Goal: Information Seeking & Learning: Learn about a topic

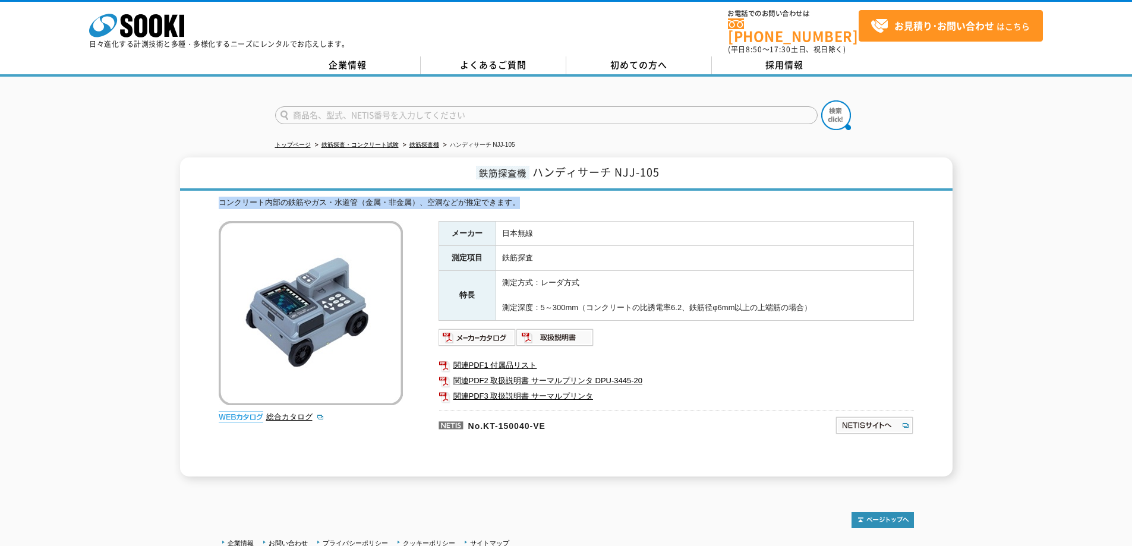
drag, startPoint x: 219, startPoint y: 194, endPoint x: 547, endPoint y: 197, distance: 328.7
click at [545, 197] on div "コンクリート内部の鉄筋やガス・水道管（金属・非金属）、空洞などが推定できます。" at bounding box center [567, 203] width 696 height 12
click at [547, 197] on div "コンクリート内部の鉄筋やガス・水道管（金属・非金属）、空洞などが推定できます。" at bounding box center [567, 203] width 696 height 12
drag, startPoint x: 547, startPoint y: 195, endPoint x: 182, endPoint y: 197, distance: 365.0
click at [182, 197] on div "鉄筋探査機 ハンディサーチ NJJ-105 コンクリート内部の鉄筋やガス・水道管（金属・非金属）、空洞などが推定できます。 総合カタログ メーカー 日本無線 …" at bounding box center [566, 317] width 773 height 319
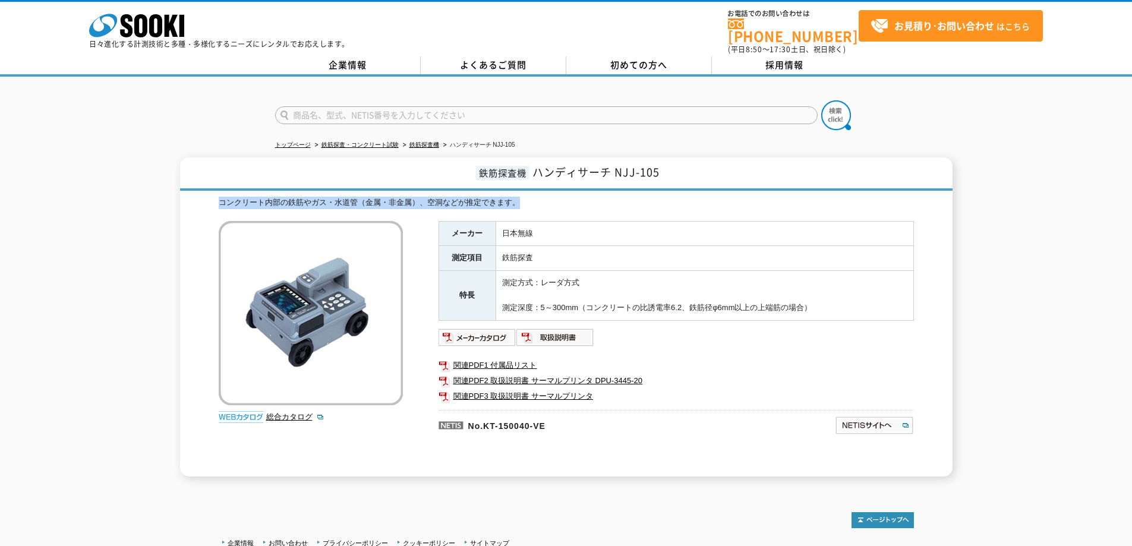
click at [650, 184] on div "鉄筋探査機 ハンディサーチ NJJ-105 コンクリート内部の鉄筋やガス・水道管（金属・非金属）、空洞などが推定できます。 総合カタログ メーカー 日本無線 …" at bounding box center [566, 317] width 773 height 319
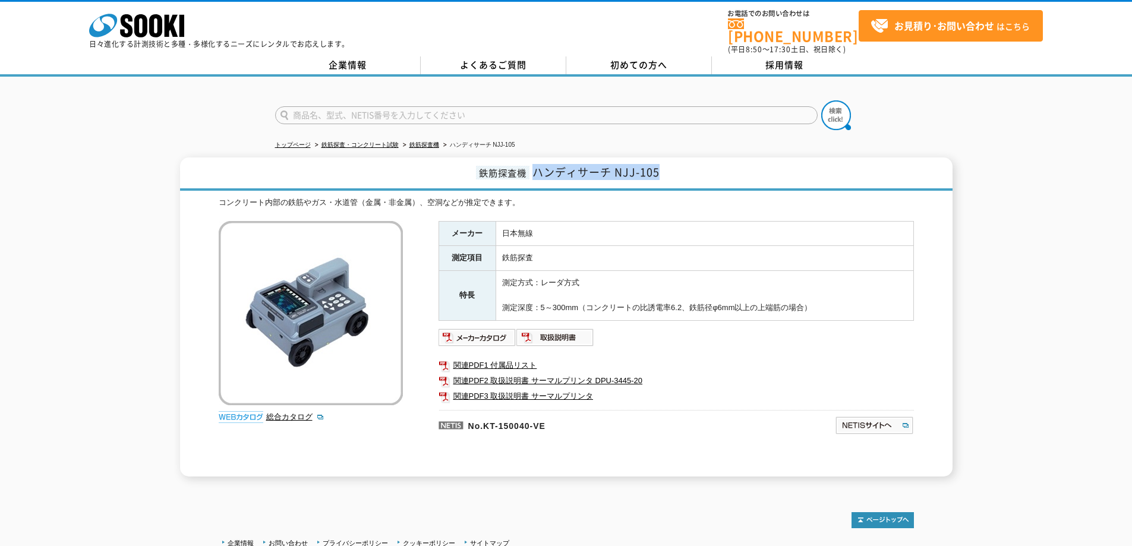
drag, startPoint x: 533, startPoint y: 166, endPoint x: 665, endPoint y: 165, distance: 131.4
click at [663, 165] on h1 "鉄筋探査機 ハンディサーチ NJJ-105" at bounding box center [566, 174] width 773 height 33
click at [677, 165] on h1 "鉄筋探査機 ハンディサーチ NJJ-105" at bounding box center [566, 174] width 773 height 33
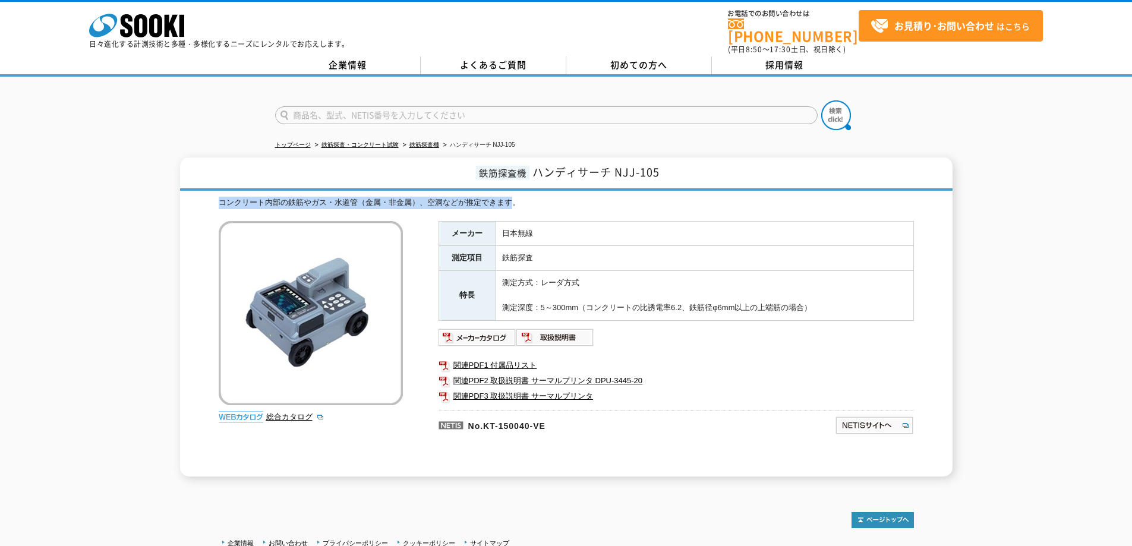
drag, startPoint x: 218, startPoint y: 193, endPoint x: 525, endPoint y: 197, distance: 307.9
click at [515, 194] on div "鉄筋探査機 ハンディサーチ NJJ-105 コンクリート内部の鉄筋やガス・水道管（金属・非金属）、空洞などが推定できます。 総合カタログ メーカー 日本無線 …" at bounding box center [566, 317] width 773 height 319
click at [530, 197] on div "コンクリート内部の鉄筋やガス・水道管（金属・非金属）、空洞などが推定できます。" at bounding box center [567, 203] width 696 height 12
drag, startPoint x: 509, startPoint y: 197, endPoint x: 325, endPoint y: 196, distance: 184.9
click at [213, 204] on div "鉄筋探査機 ハンディサーチ NJJ-105 コンクリート内部の鉄筋やガス・水道管（金属・非金属）、空洞などが推定できます。 総合カタログ メーカー 日本無線 …" at bounding box center [566, 317] width 773 height 319
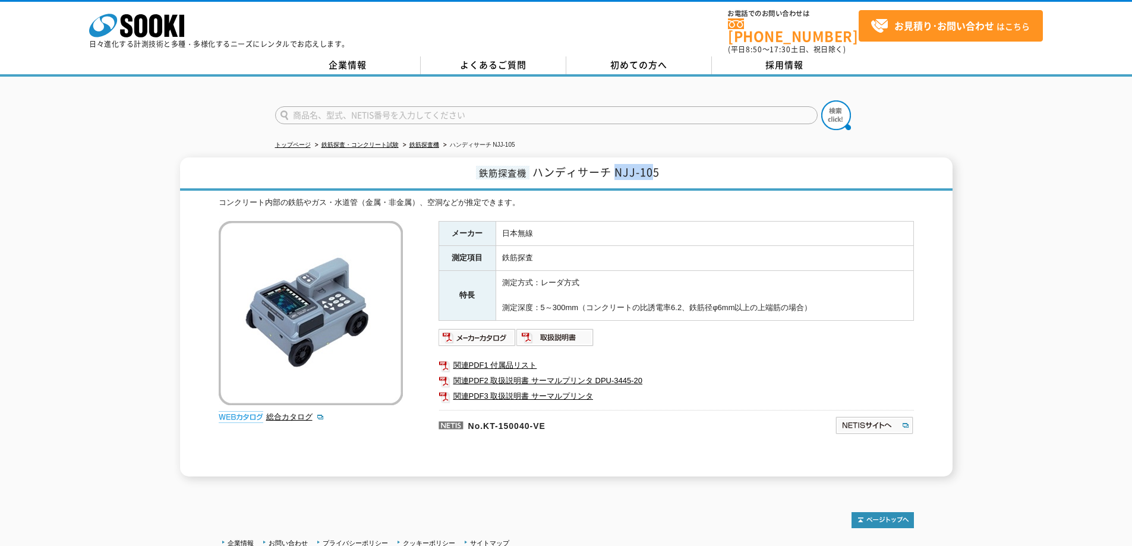
drag, startPoint x: 614, startPoint y: 167, endPoint x: 656, endPoint y: 167, distance: 42.2
click at [656, 167] on span "ハンディサーチ NJJ-105" at bounding box center [596, 172] width 127 height 16
drag, startPoint x: 678, startPoint y: 169, endPoint x: 670, endPoint y: 166, distance: 8.3
click at [678, 169] on h1 "鉄筋探査機 ハンディサーチ NJJ-105" at bounding box center [566, 174] width 773 height 33
drag, startPoint x: 657, startPoint y: 167, endPoint x: 617, endPoint y: 167, distance: 40.4
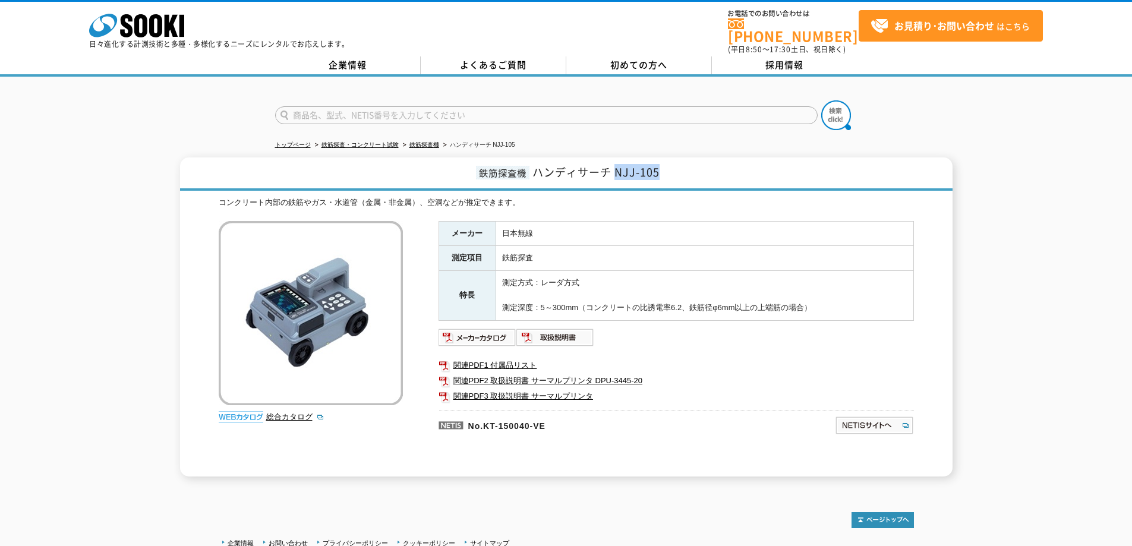
click at [617, 167] on span "ハンディサーチ NJJ-105" at bounding box center [596, 172] width 127 height 16
click at [701, 166] on h1 "鉄筋探査機 ハンディサーチ NJJ-105" at bounding box center [566, 174] width 773 height 33
drag, startPoint x: 621, startPoint y: 165, endPoint x: 643, endPoint y: 166, distance: 22.6
click at [643, 166] on span "ハンディサーチ NJJ-105" at bounding box center [596, 172] width 127 height 16
drag, startPoint x: 653, startPoint y: 168, endPoint x: 674, endPoint y: 169, distance: 21.4
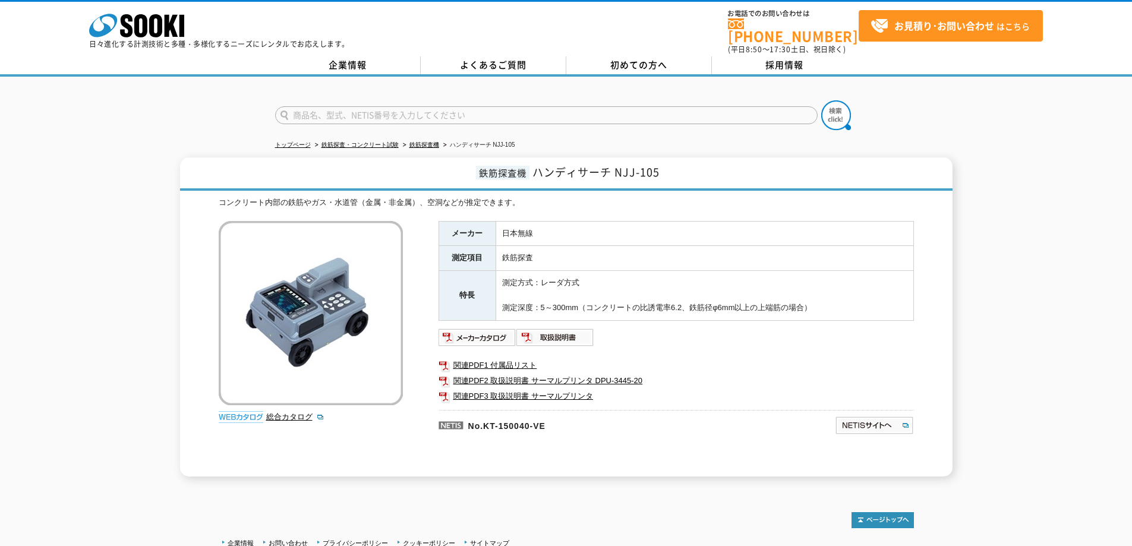
click at [654, 168] on span "ハンディサーチ NJJ-105" at bounding box center [596, 172] width 127 height 16
drag, startPoint x: 663, startPoint y: 165, endPoint x: 693, endPoint y: 163, distance: 30.4
click at [612, 163] on h1 "鉄筋探査機 ハンディサーチ NJJ-105" at bounding box center [566, 174] width 773 height 33
click at [698, 163] on h1 "鉄筋探査機 ハンディサーチ NJJ-105" at bounding box center [566, 174] width 773 height 33
drag, startPoint x: 196, startPoint y: 200, endPoint x: 556, endPoint y: 210, distance: 359.8
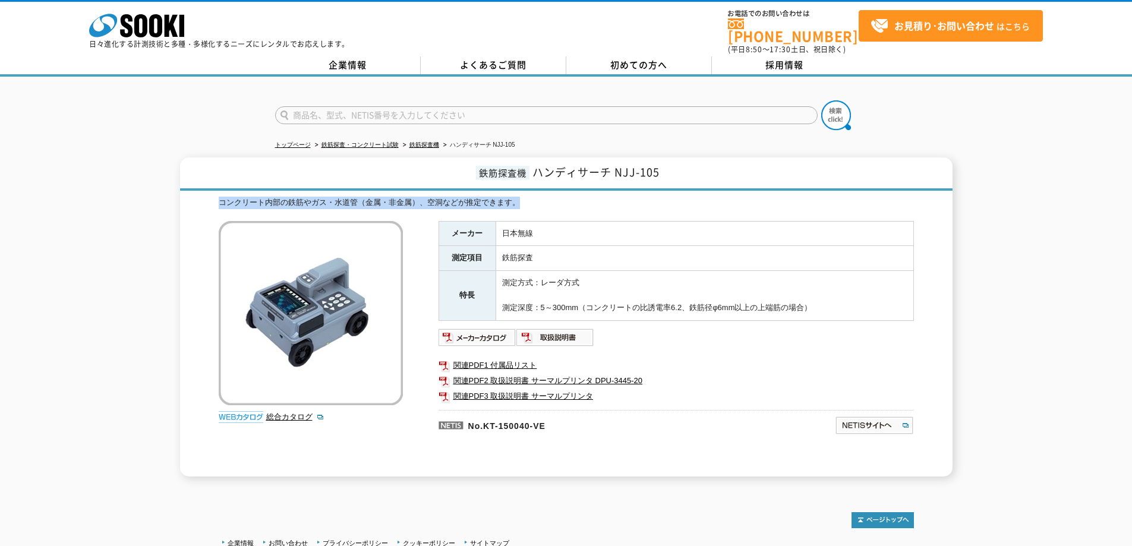
click at [556, 210] on div "鉄筋探査機 ハンディサーチ NJJ-105 コンクリート内部の鉄筋やガス・水道管（金属・非金属）、空洞などが推定できます。 総合カタログ メーカー 日本無線 …" at bounding box center [566, 317] width 773 height 319
click at [498, 198] on div "コンクリート内部の鉄筋やガス・水道管（金属・非金属）、空洞などが推定できます。" at bounding box center [567, 203] width 696 height 12
click at [537, 199] on div "コンクリート内部の鉄筋やガス・水道管（金属・非金属）、空洞などが推定できます。" at bounding box center [567, 203] width 696 height 12
click at [530, 197] on div "コンクリート内部の鉄筋やガス・水道管（金属・非金属）、空洞などが推定できます。" at bounding box center [567, 203] width 696 height 12
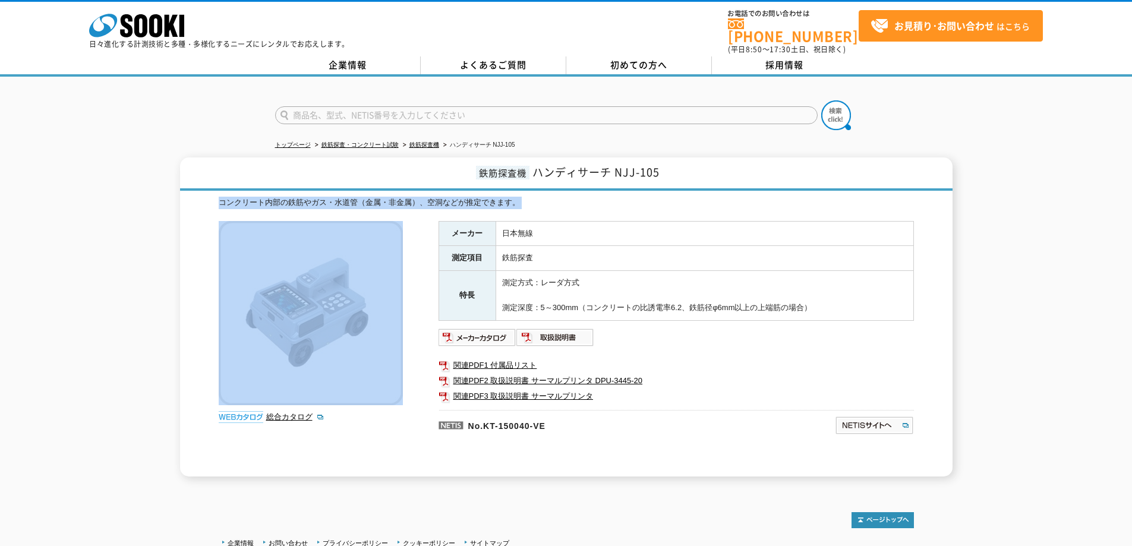
drag, startPoint x: 530, startPoint y: 196, endPoint x: 225, endPoint y: 190, distance: 304.4
click at [225, 197] on div "コンクリート内部の鉄筋やガス・水道管（金属・非金属）、空洞などが推定できます。" at bounding box center [567, 203] width 696 height 12
drag, startPoint x: 225, startPoint y: 207, endPoint x: 218, endPoint y: 209, distance: 7.9
click at [225, 207] on div "コンクリート内部の鉄筋やガス・水道管（金属・非金属）、空洞などが推定できます。 総合カタログ メーカー 日本無線 測定項目 鉄筋探査 特長 測定方式：レーダ方…" at bounding box center [567, 337] width 696 height 280
drag, startPoint x: 217, startPoint y: 211, endPoint x: 212, endPoint y: 203, distance: 9.4
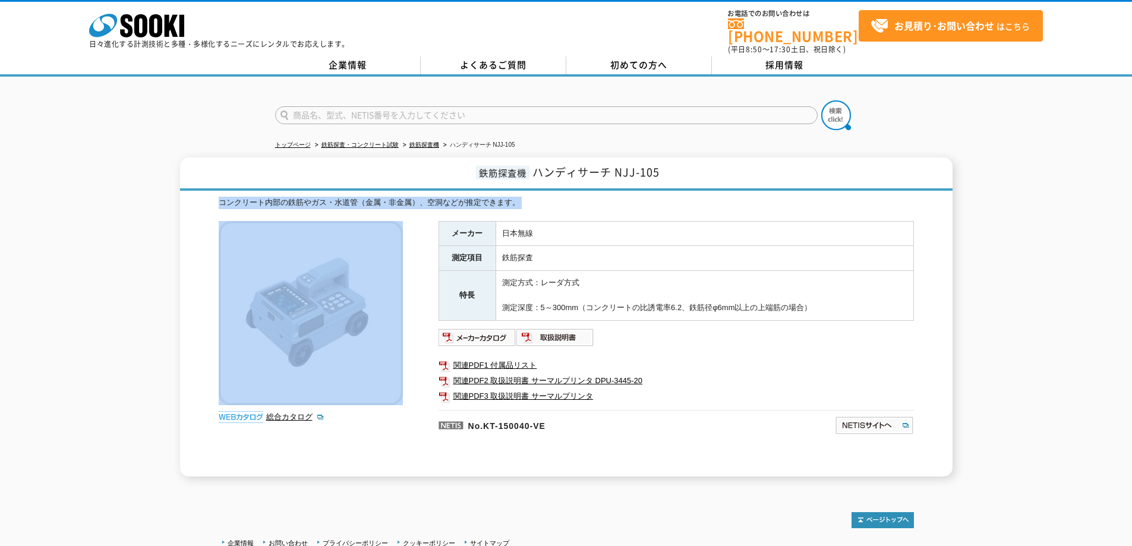
click at [216, 211] on div "鉄筋探査機 ハンディサーチ NJJ-105 コンクリート内部の鉄筋やガス・水道管（金属・非金属）、空洞などが推定できます。 総合カタログ メーカー 日本無線 …" at bounding box center [566, 317] width 773 height 319
click at [208, 199] on div "鉄筋探査機 ハンディサーチ NJJ-105 コンクリート内部の鉄筋やガス・水道管（金属・非金属）、空洞などが推定できます。 総合カタログ メーカー 日本無線 …" at bounding box center [566, 317] width 773 height 319
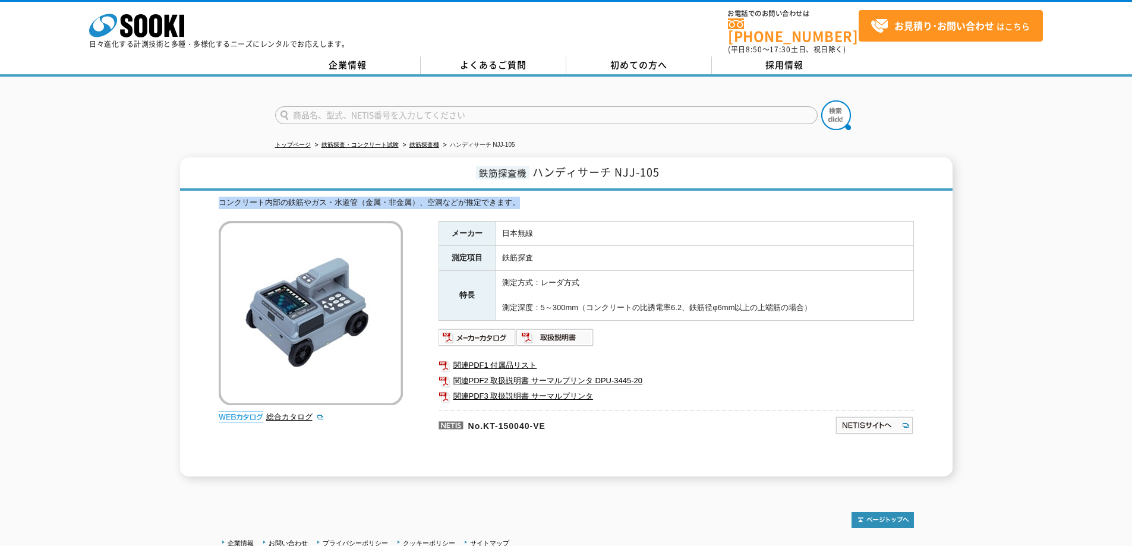
drag, startPoint x: 221, startPoint y: 197, endPoint x: 550, endPoint y: 202, distance: 330.0
click at [550, 202] on div "鉄筋探査機 ハンディサーチ NJJ-105 コンクリート内部の鉄筋やガス・水道管（金属・非金属）、空洞などが推定できます。 総合カタログ メーカー 日本無線 …" at bounding box center [566, 317] width 773 height 319
click at [551, 202] on div "コンクリート内部の鉄筋やガス・水道管（金属・非金属）、空洞などが推定できます。" at bounding box center [567, 203] width 696 height 12
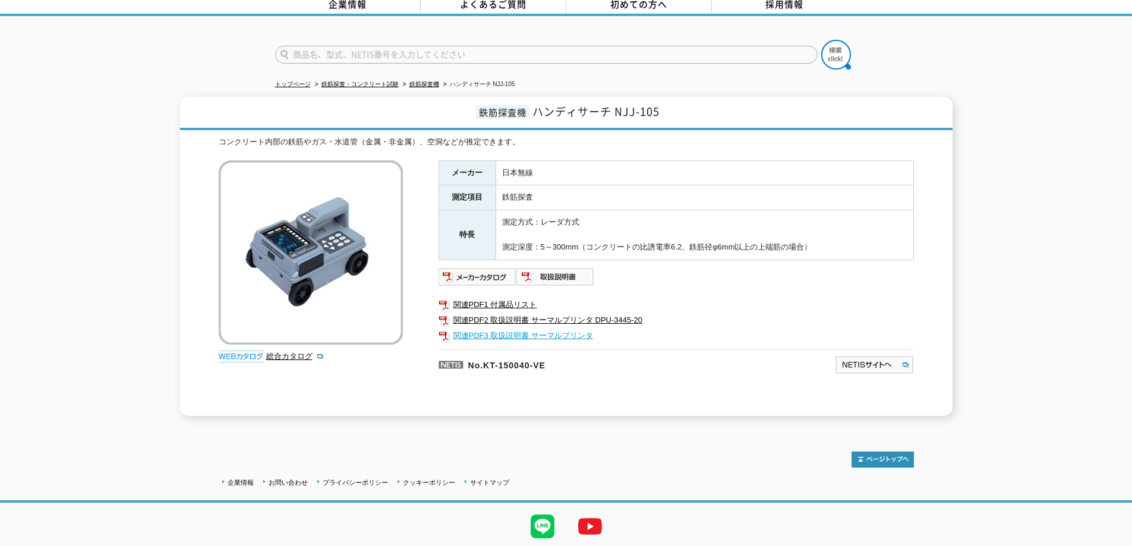
scroll to position [33, 0]
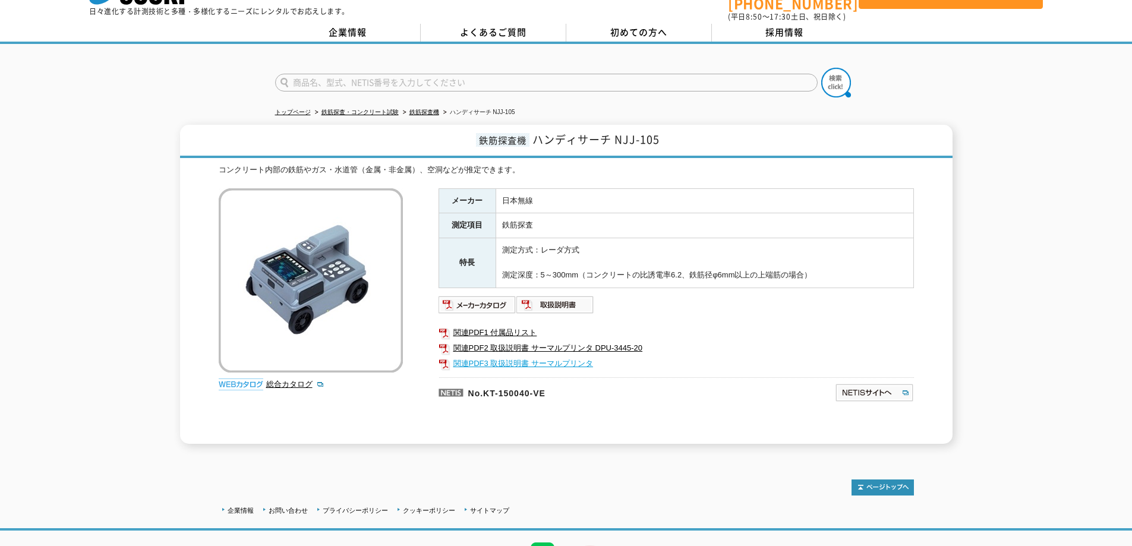
click at [515, 356] on link "関連PDF3 取扱説明書 サーマルプリンタ" at bounding box center [677, 363] width 476 height 15
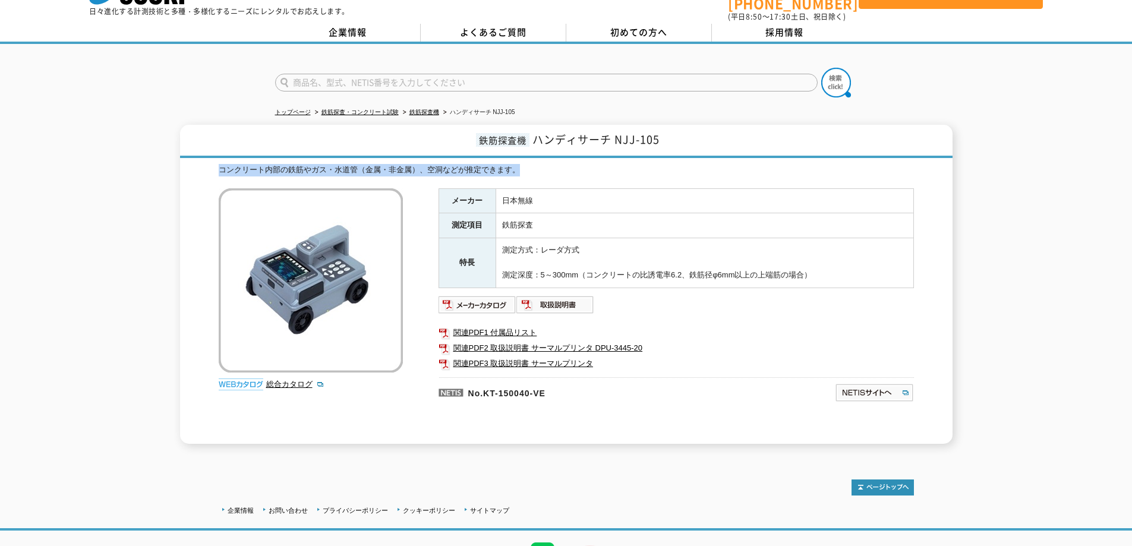
drag, startPoint x: 213, startPoint y: 161, endPoint x: 537, endPoint y: 163, distance: 324.0
click at [537, 163] on div "鉄筋探査機 ハンディサーチ NJJ-105 コンクリート内部の鉄筋やガス・水道管（金属・非金属）、空洞などが推定できます。 総合カタログ メーカー 日本無線 …" at bounding box center [566, 284] width 773 height 319
click at [553, 165] on div "コンクリート内部の鉄筋やガス・水道管（金属・非金属）、空洞などが推定できます。" at bounding box center [567, 170] width 696 height 12
click at [538, 164] on div "コンクリート内部の鉄筋やガス・水道管（金属・非金属）、空洞などが推定できます。" at bounding box center [567, 170] width 696 height 12
drag, startPoint x: 529, startPoint y: 163, endPoint x: 322, endPoint y: 164, distance: 206.9
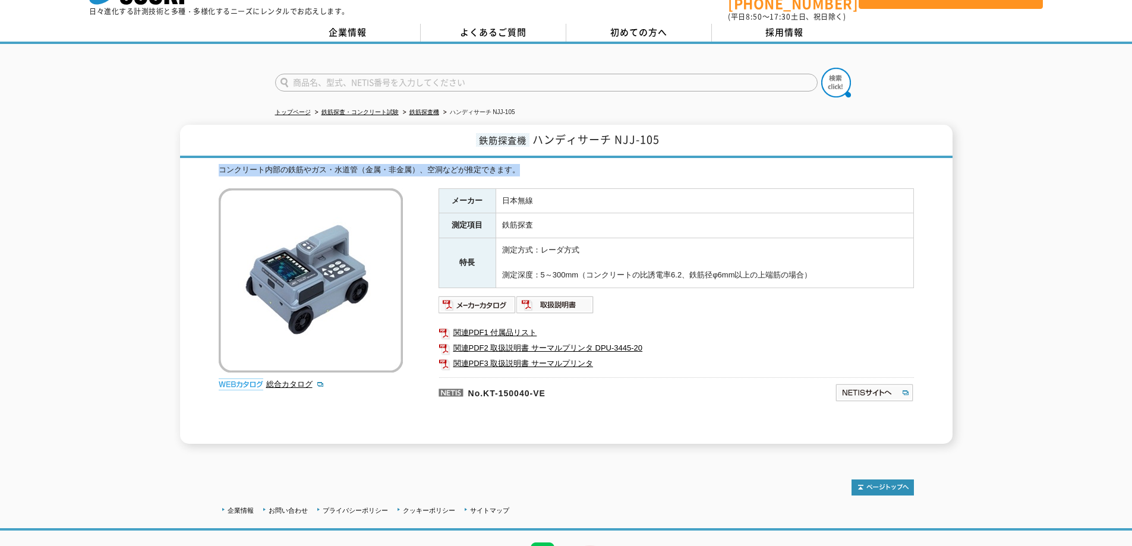
click at [215, 170] on div "鉄筋探査機 ハンディサーチ NJJ-105 コンクリート内部の鉄筋やガス・水道管（金属・非金属）、空洞などが推定できます。 総合カタログ メーカー 日本無線 …" at bounding box center [566, 284] width 773 height 319
click at [707, 164] on div "コンクリート内部の鉄筋やガス・水道管（金属・非金属）、空洞などが推定できます。" at bounding box center [567, 170] width 696 height 12
drag, startPoint x: 523, startPoint y: 163, endPoint x: 284, endPoint y: 158, distance: 239.0
click at [210, 158] on div "鉄筋探査機 ハンディサーチ NJJ-105 コンクリート内部の鉄筋やガス・水道管（金属・非金属）、空洞などが推定できます。 総合カタログ メーカー 日本無線 …" at bounding box center [566, 284] width 773 height 319
click at [587, 169] on div "コンクリート内部の鉄筋やガス・水道管（金属・非金属）、空洞などが推定できます。" at bounding box center [567, 170] width 696 height 12
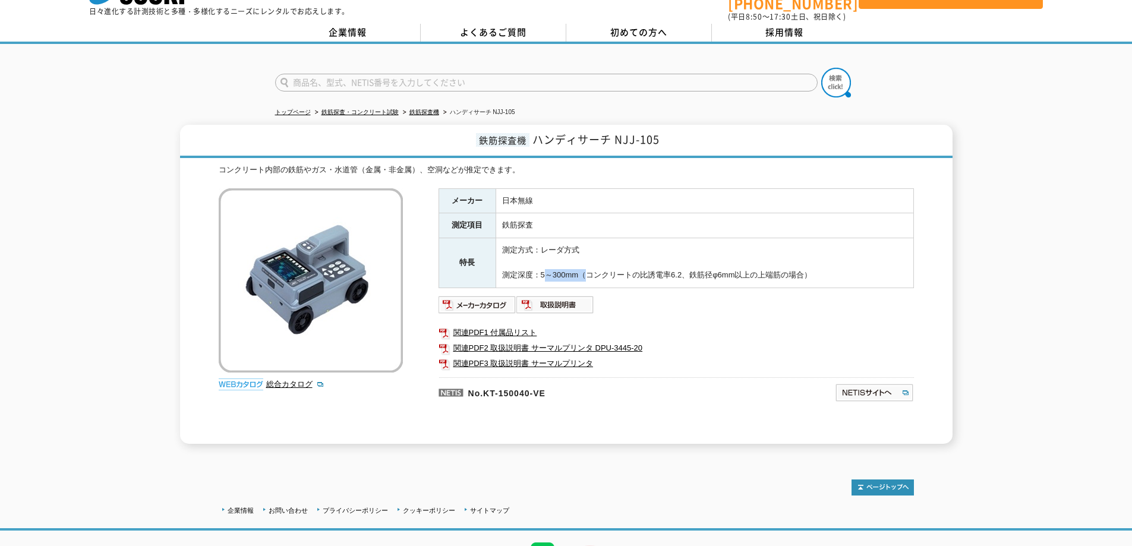
drag, startPoint x: 538, startPoint y: 269, endPoint x: 584, endPoint y: 274, distance: 46.1
click at [584, 274] on td "測定方式：レーダ方式 測定深度：5～300mm（コンクリートの比誘電率6.2、鉄筋径φ6mm以上の上端筋の場合）" at bounding box center [705, 262] width 418 height 49
click at [567, 250] on td "測定方式：レーダ方式 測定深度：5～300mm（コンクリートの比誘電率6.2、鉄筋径φ6mm以上の上端筋の場合）" at bounding box center [705, 262] width 418 height 49
drag, startPoint x: 538, startPoint y: 270, endPoint x: 581, endPoint y: 279, distance: 44.3
click at [581, 279] on td "測定方式：レーダ方式 測定深度：5～300mm（コンクリートの比誘電率6.2、鉄筋径φ6mm以上の上端筋の場合）" at bounding box center [705, 262] width 418 height 49
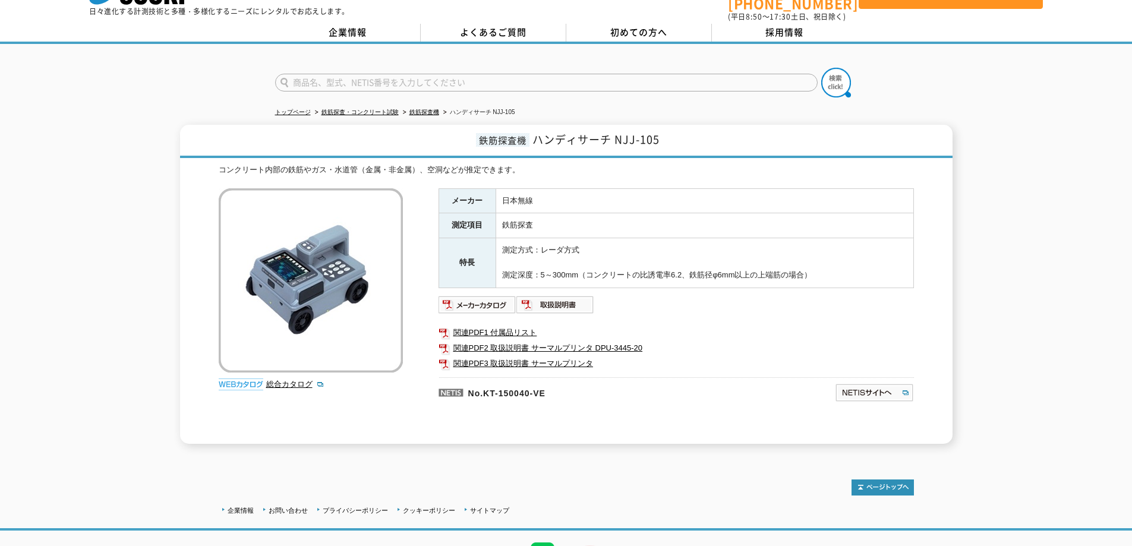
click at [632, 273] on td "測定方式：レーダ方式 測定深度：5～300mm（コンクリートの比誘電率6.2、鉄筋径φ6mm以上の上端筋の場合）" at bounding box center [705, 262] width 418 height 49
drag, startPoint x: 592, startPoint y: 263, endPoint x: 813, endPoint y: 264, distance: 221.1
click at [813, 264] on td "測定方式：レーダ方式 測定深度：5～300mm（コンクリートの比誘電率6.2、鉄筋径φ6mm以上の上端筋の場合）" at bounding box center [705, 262] width 418 height 49
click at [822, 254] on td "測定方式：レーダ方式 測定深度：5～300mm（コンクリートの比誘電率6.2、鉄筋径φ6mm以上の上端筋の場合）" at bounding box center [705, 262] width 418 height 49
drag, startPoint x: 811, startPoint y: 265, endPoint x: 601, endPoint y: 250, distance: 211.0
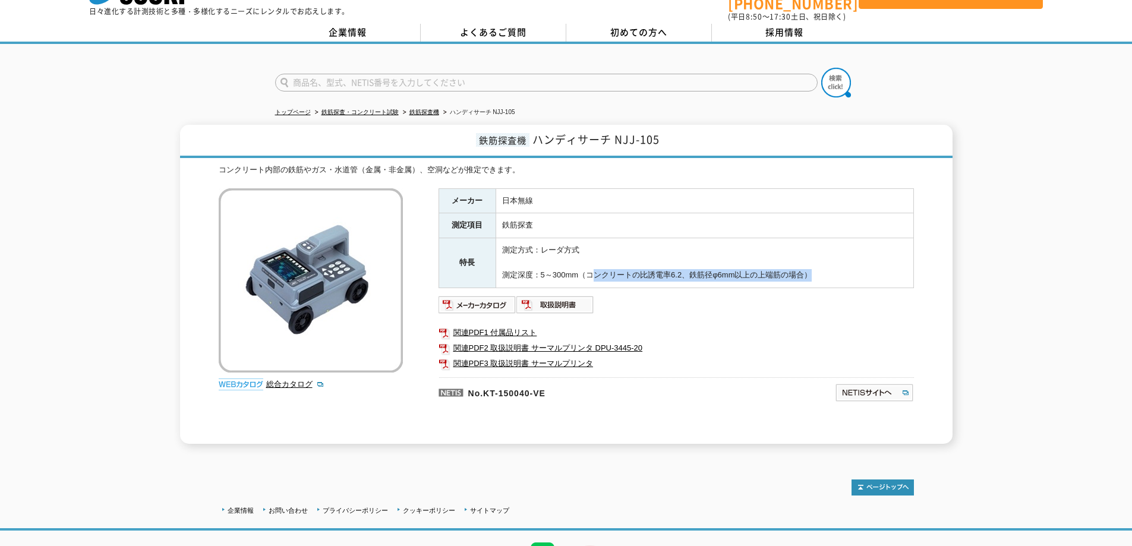
click at [599, 252] on td "測定方式：レーダ方式 測定深度：5～300mm（コンクリートの比誘電率6.2、鉄筋径φ6mm以上の上端筋の場合）" at bounding box center [705, 262] width 418 height 49
click at [624, 243] on td "測定方式：レーダ方式 測定深度：5～300mm（コンクリートの比誘電率6.2、鉄筋径φ6mm以上の上端筋の場合）" at bounding box center [705, 262] width 418 height 49
drag, startPoint x: 592, startPoint y: 265, endPoint x: 812, endPoint y: 269, distance: 220.0
click at [812, 269] on td "測定方式：レーダ方式 測定深度：5～300mm（コンクリートの比誘電率6.2、鉄筋径φ6mm以上の上端筋の場合）" at bounding box center [705, 262] width 418 height 49
click at [813, 269] on td "測定方式：レーダ方式 測定深度：5～300mm（コンクリートの比誘電率6.2、鉄筋径φ6mm以上の上端筋の場合）" at bounding box center [705, 262] width 418 height 49
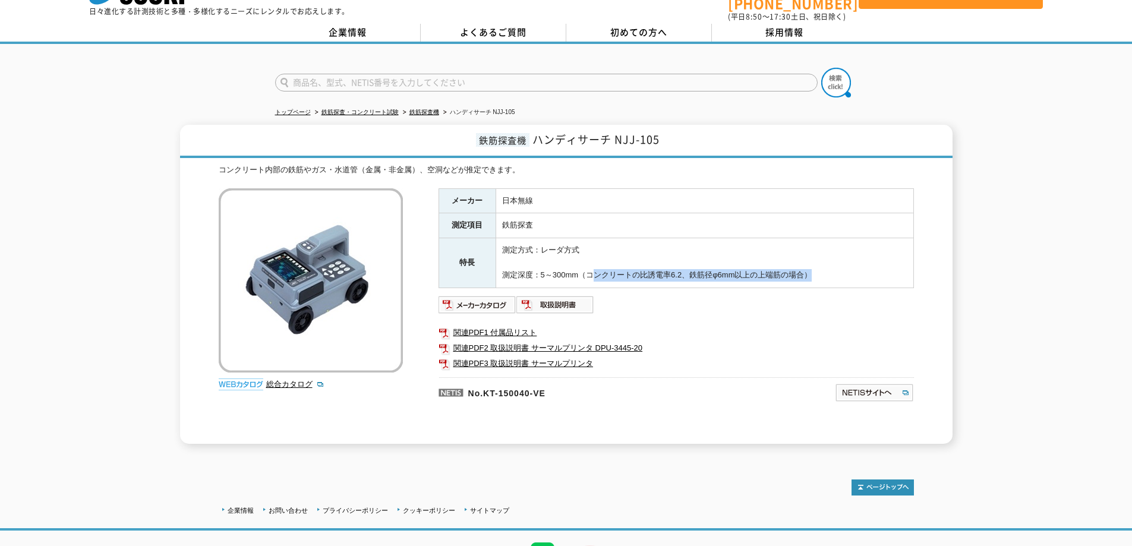
drag, startPoint x: 813, startPoint y: 269, endPoint x: 593, endPoint y: 266, distance: 220.0
click at [593, 266] on td "測定方式：レーダ方式 測定深度：5～300mm（コンクリートの比誘電率6.2、鉄筋径φ6mm以上の上端筋の場合）" at bounding box center [705, 262] width 418 height 49
click at [586, 249] on td "測定方式：レーダ方式 測定深度：5～300mm（コンクリートの比誘電率6.2、鉄筋径φ6mm以上の上端筋の場合）" at bounding box center [705, 262] width 418 height 49
drag, startPoint x: 581, startPoint y: 241, endPoint x: 496, endPoint y: 245, distance: 85.7
click at [496, 245] on td "測定方式：レーダ方式 測定深度：5～300mm（コンクリートの比誘電率6.2、鉄筋径φ6mm以上の上端筋の場合）" at bounding box center [705, 262] width 418 height 49
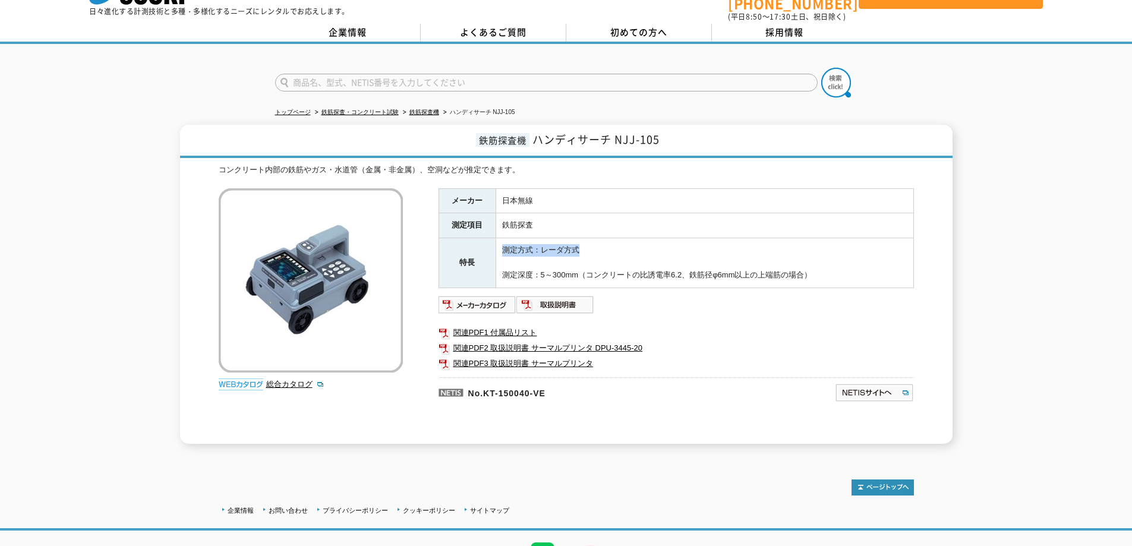
click at [605, 242] on td "測定方式：レーダ方式 測定深度：5～300mm（コンクリートの比誘電率6.2、鉄筋径φ6mm以上の上端筋の場合）" at bounding box center [705, 262] width 418 height 49
drag, startPoint x: 501, startPoint y: 216, endPoint x: 542, endPoint y: 221, distance: 41.2
click at [542, 221] on td "鉄筋探査" at bounding box center [705, 225] width 418 height 25
click at [550, 220] on td "鉄筋探査" at bounding box center [705, 225] width 418 height 25
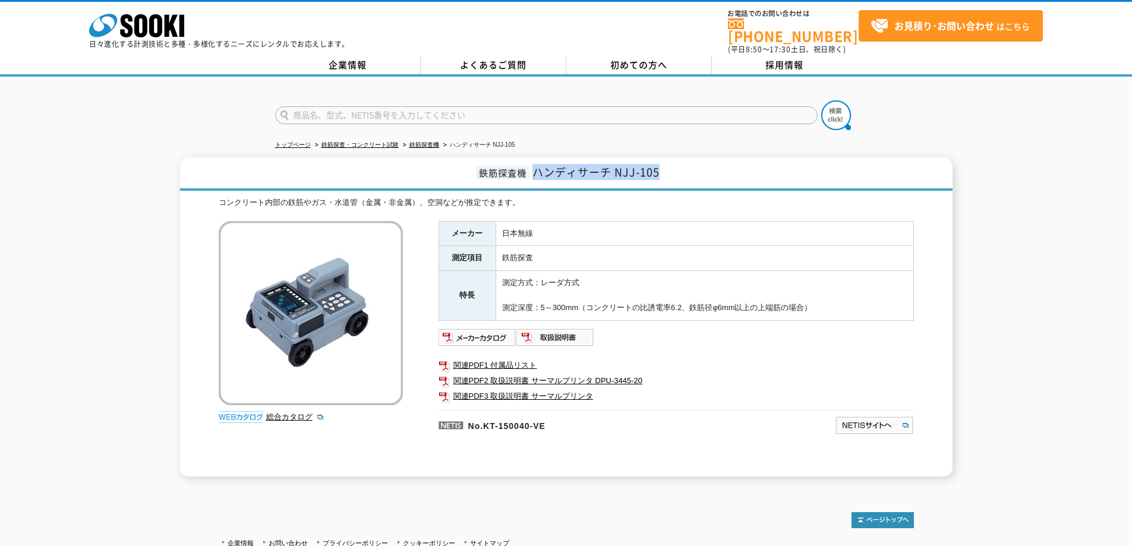
drag, startPoint x: 537, startPoint y: 163, endPoint x: 687, endPoint y: 161, distance: 149.2
click at [687, 161] on h1 "鉄筋探査機 ハンディサーチ NJJ-105" at bounding box center [566, 174] width 773 height 33
click at [685, 163] on h1 "鉄筋探査機 ハンディサーチ NJJ-105" at bounding box center [566, 174] width 773 height 33
drag, startPoint x: 676, startPoint y: 168, endPoint x: 693, endPoint y: 174, distance: 18.4
click at [536, 169] on h1 "鉄筋探査機 ハンディサーチ NJJ-105" at bounding box center [566, 174] width 773 height 33
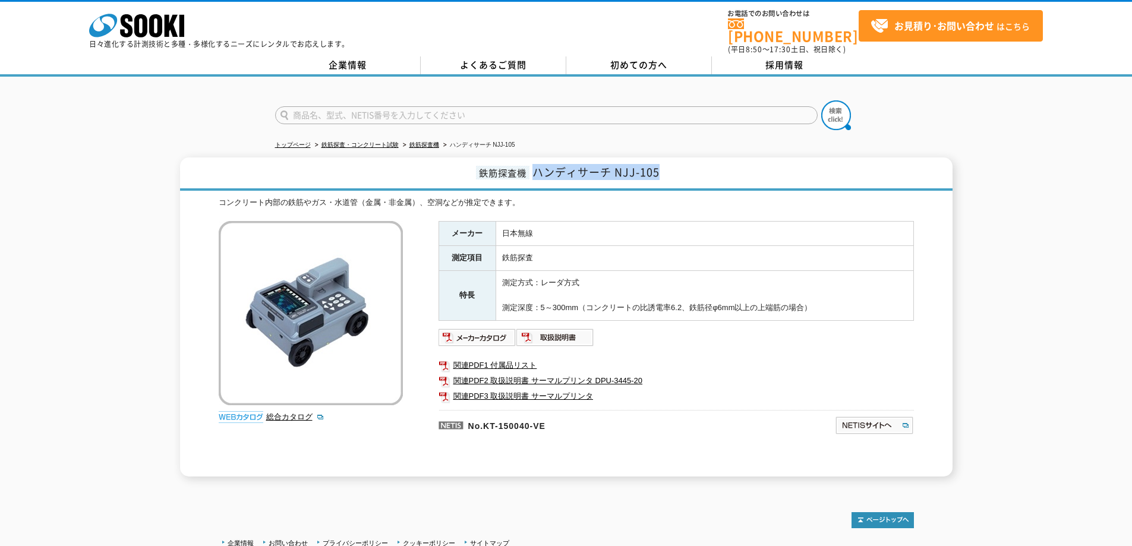
click at [710, 175] on h1 "鉄筋探査機 ハンディサーチ NJJ-105" at bounding box center [566, 174] width 773 height 33
drag, startPoint x: 503, startPoint y: 224, endPoint x: 846, endPoint y: 295, distance: 349.9
click at [844, 297] on tbody "メーカー 日本無線 測定項目 鉄筋探査 特長 測定方式：レーダ方式 測定深度：5～300mm（コンクリートの比誘電率6.2、鉄筋径φ6mm以上の上端筋の場合）" at bounding box center [676, 270] width 475 height 99
click at [852, 292] on td "測定方式：レーダ方式 測定深度：5～300mm（コンクリートの比誘電率6.2、鉄筋径φ6mm以上の上端筋の場合）" at bounding box center [705, 295] width 418 height 49
drag, startPoint x: 831, startPoint y: 297, endPoint x: 448, endPoint y: 224, distance: 389.9
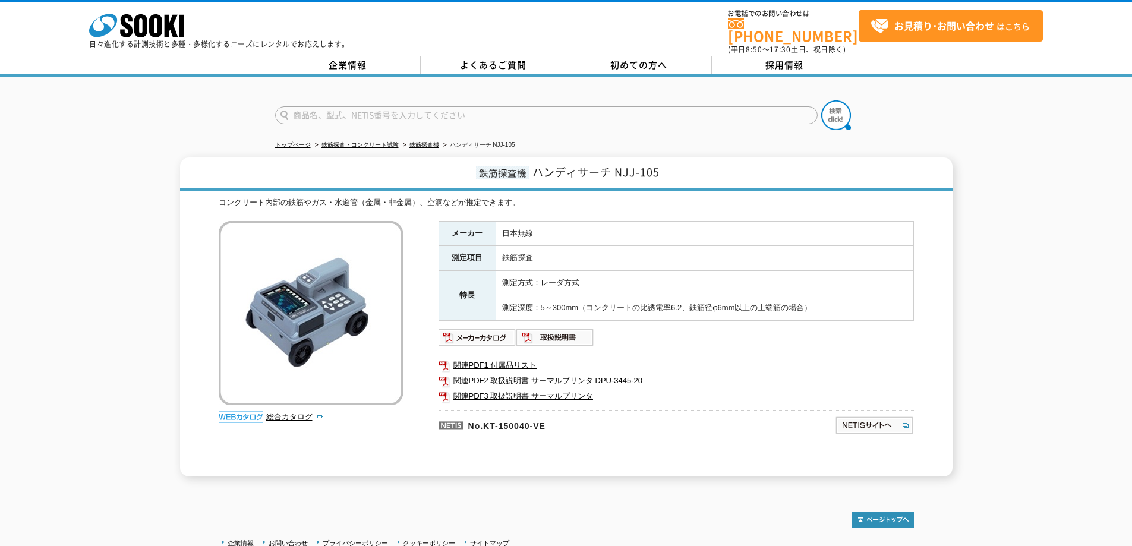
click at [448, 224] on tbody "メーカー 日本無線 測定項目 鉄筋探査 特長 測定方式：レーダ方式 測定深度：5～300mm（コンクリートの比誘電率6.2、鉄筋径φ6mm以上の上端筋の場合）" at bounding box center [676, 270] width 475 height 99
click at [614, 221] on td "日本無線" at bounding box center [705, 233] width 418 height 25
drag, startPoint x: 477, startPoint y: 163, endPoint x: 682, endPoint y: 166, distance: 205.1
click at [682, 166] on h1 "鉄筋探査機 ハンディサーチ NJJ-105" at bounding box center [566, 174] width 773 height 33
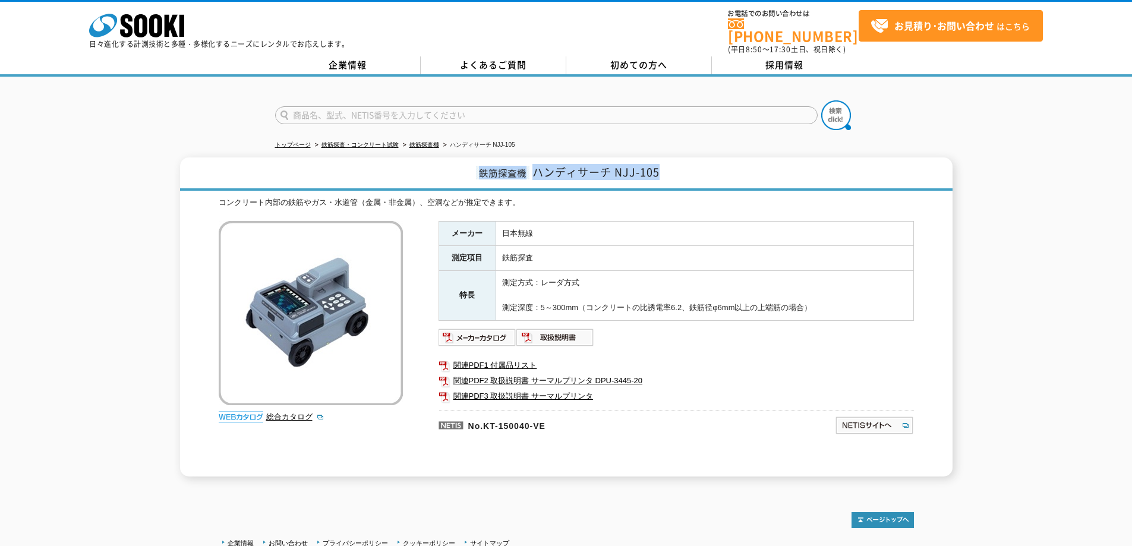
drag, startPoint x: 653, startPoint y: 165, endPoint x: 465, endPoint y: 165, distance: 188.4
click at [465, 165] on h1 "鉄筋探査機 ハンディサーチ NJJ-105" at bounding box center [566, 174] width 773 height 33
click at [807, 174] on h1 "鉄筋探査機 ハンディサーチ NJJ-105" at bounding box center [566, 174] width 773 height 33
